Goal: Use online tool/utility

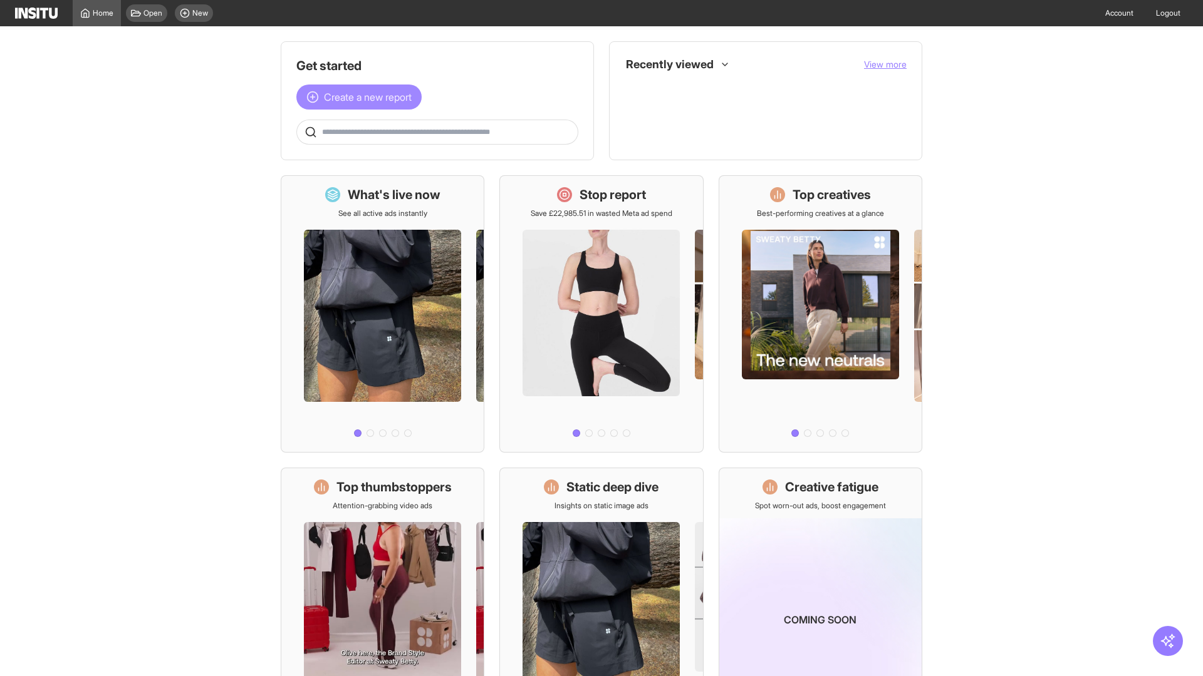
click at [362, 97] on span "Create a new report" at bounding box center [368, 97] width 88 height 15
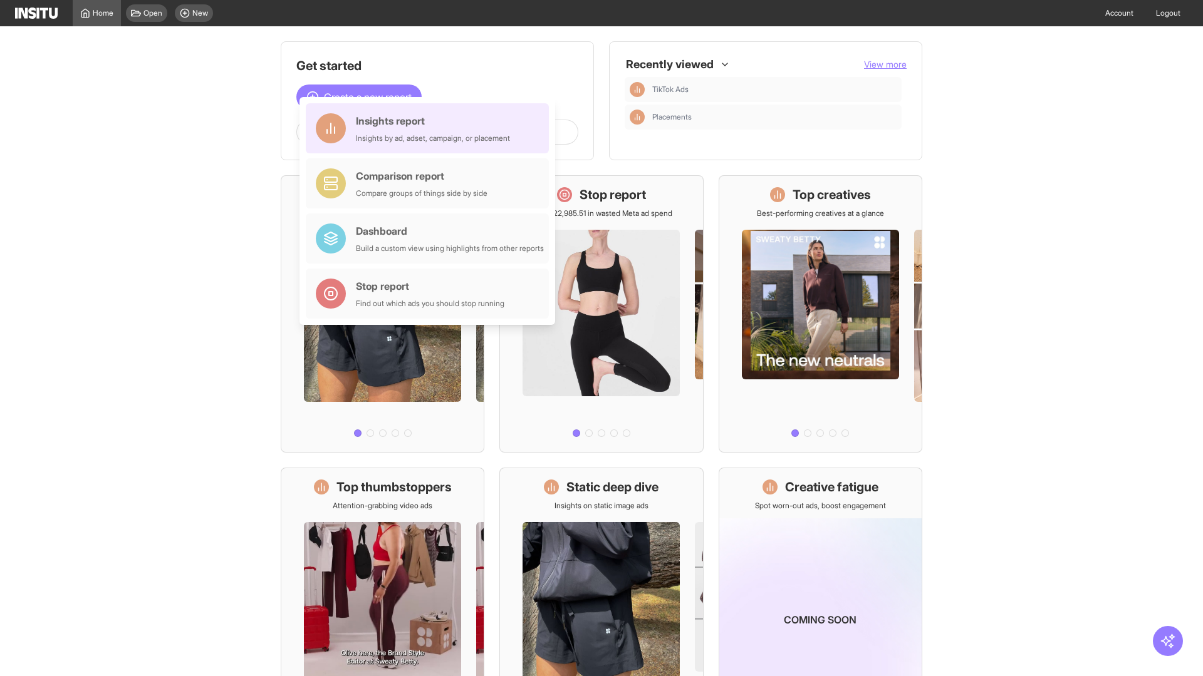
click at [430, 128] on div "Insights report Insights by ad, adset, campaign, or placement" at bounding box center [433, 128] width 154 height 30
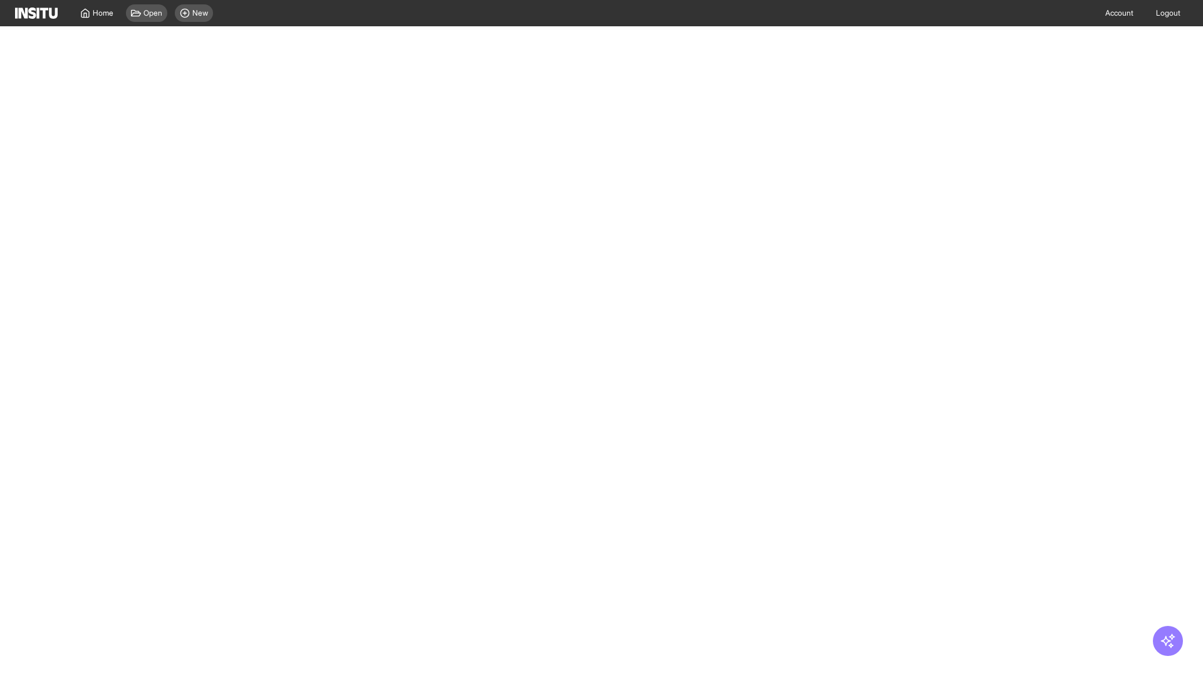
select select "**"
